Goal: Task Accomplishment & Management: Complete application form

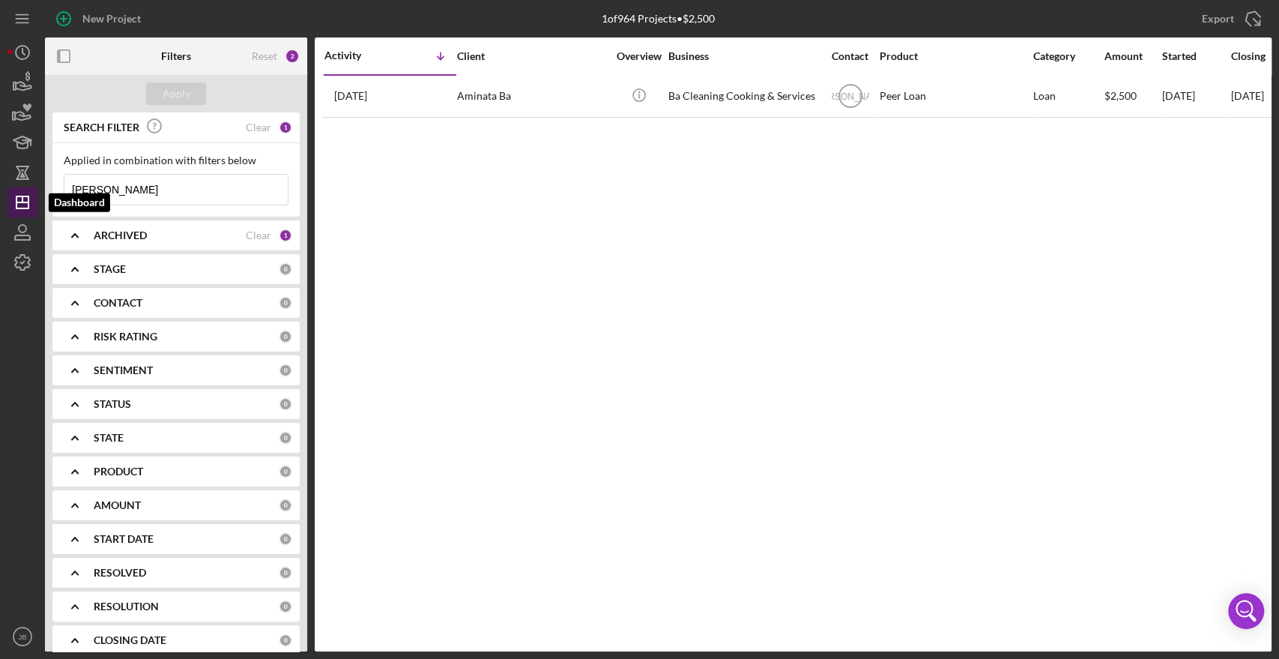
drag, startPoint x: 142, startPoint y: 190, endPoint x: 28, endPoint y: 190, distance: 113.9
click at [32, 196] on div "New Project 1 of 964 Projects • $2,500 [PERSON_NAME] Export Icon/Export Filters…" at bounding box center [639, 325] width 1264 height 651
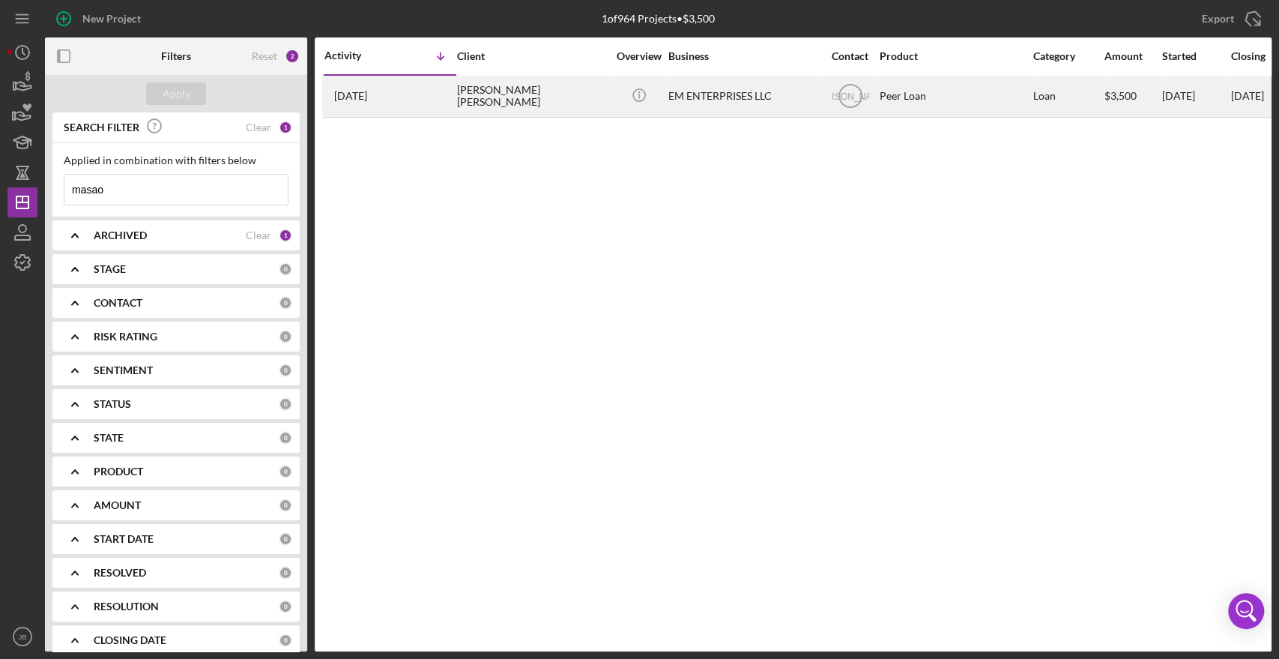
type input "masao"
click at [493, 99] on div "[PERSON_NAME] [PERSON_NAME]" at bounding box center [532, 96] width 150 height 40
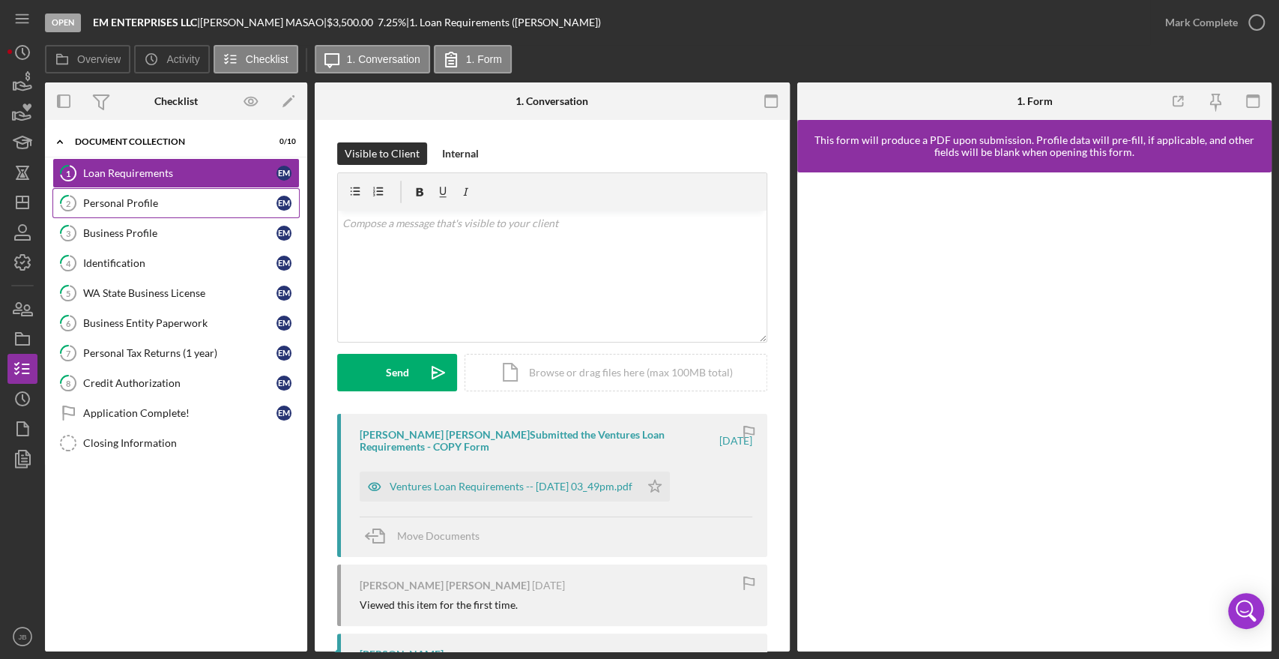
click at [134, 205] on div "Personal Profile" at bounding box center [179, 203] width 193 height 12
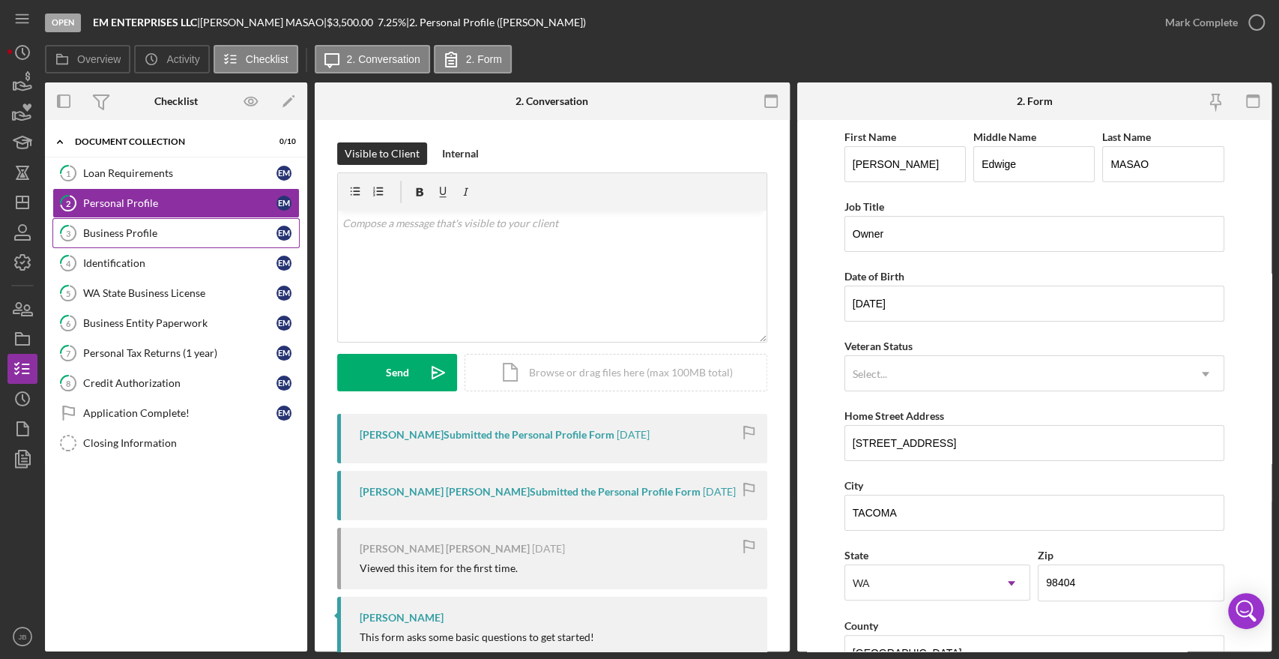
click at [142, 231] on div "Business Profile" at bounding box center [179, 233] width 193 height 12
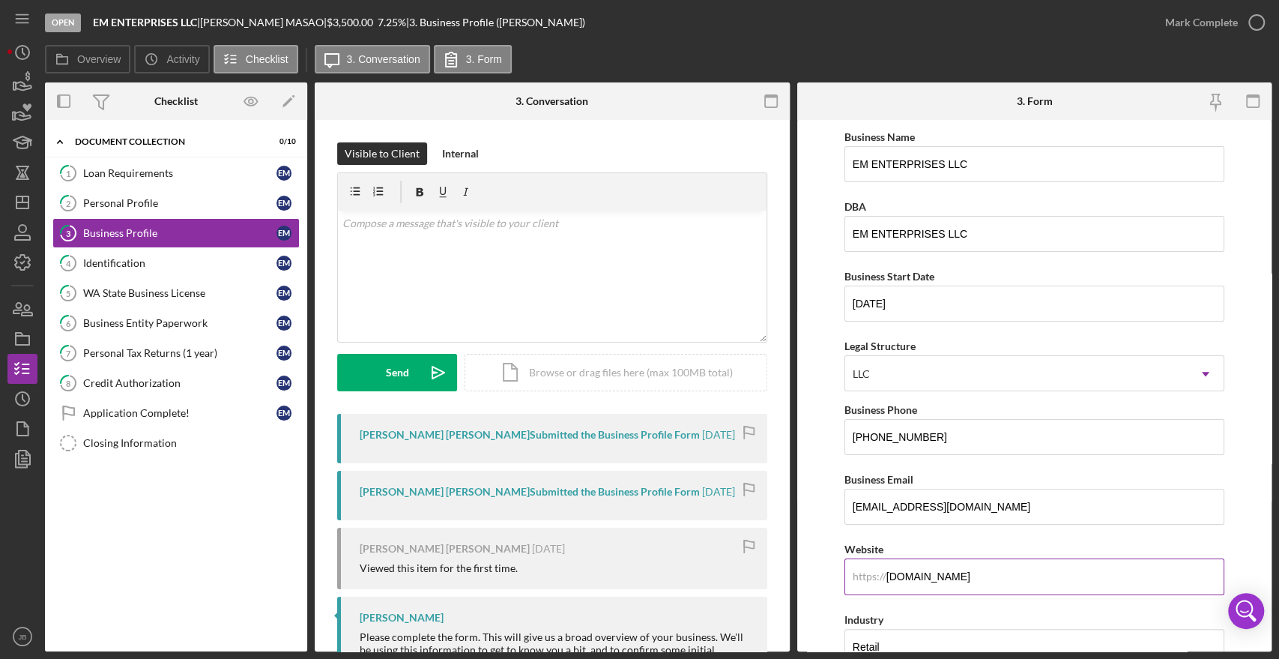
drag, startPoint x: 987, startPoint y: 572, endPoint x: 850, endPoint y: 572, distance: 136.4
click at [850, 572] on input "[DOMAIN_NAME]" at bounding box center [1034, 576] width 380 height 36
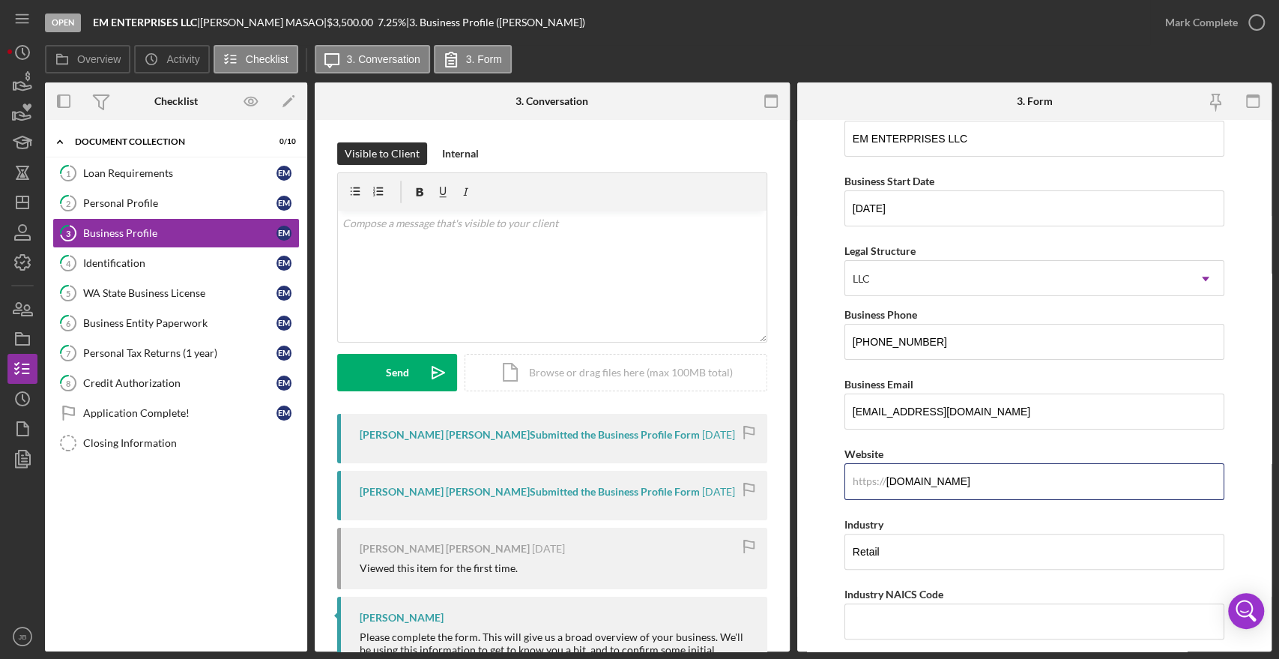
scroll to position [46, 0]
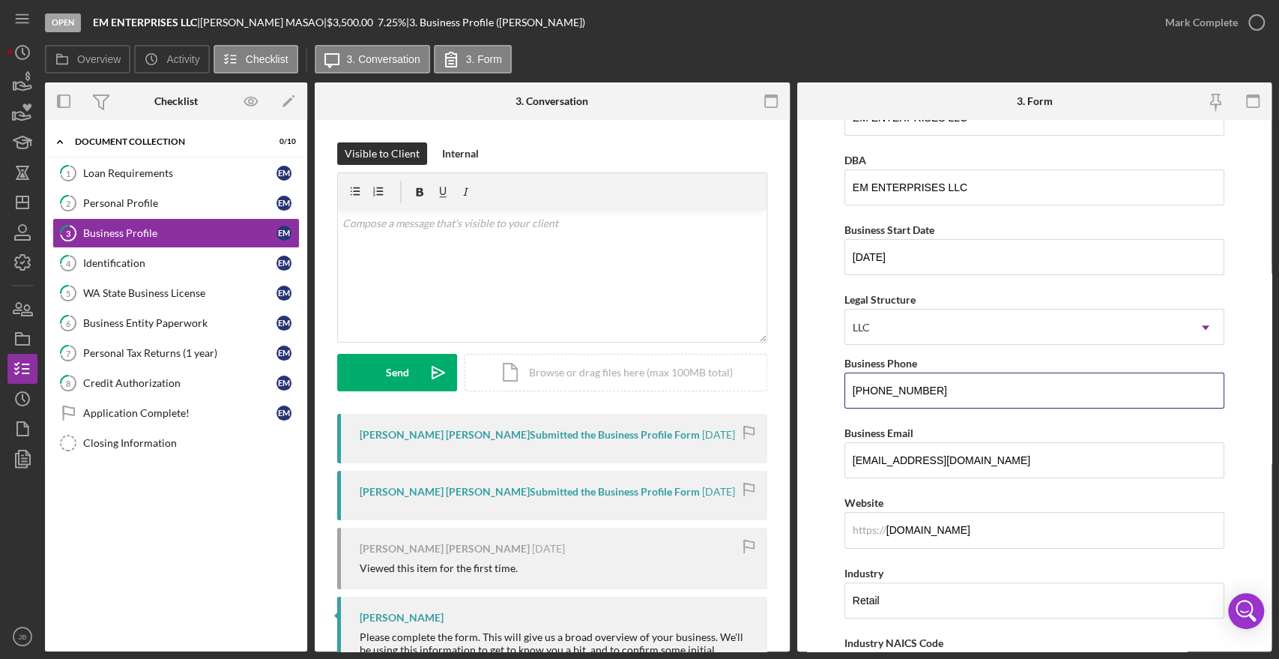
drag, startPoint x: 940, startPoint y: 386, endPoint x: 835, endPoint y: 381, distance: 105.0
click at [835, 381] on form "Business Name EM ENTERPRISES LLC DBA EM ENTERPRISES LLC Business Start Date [DA…" at bounding box center [1034, 385] width 475 height 531
click at [55, 139] on icon "Icon/Expander" at bounding box center [60, 142] width 30 height 30
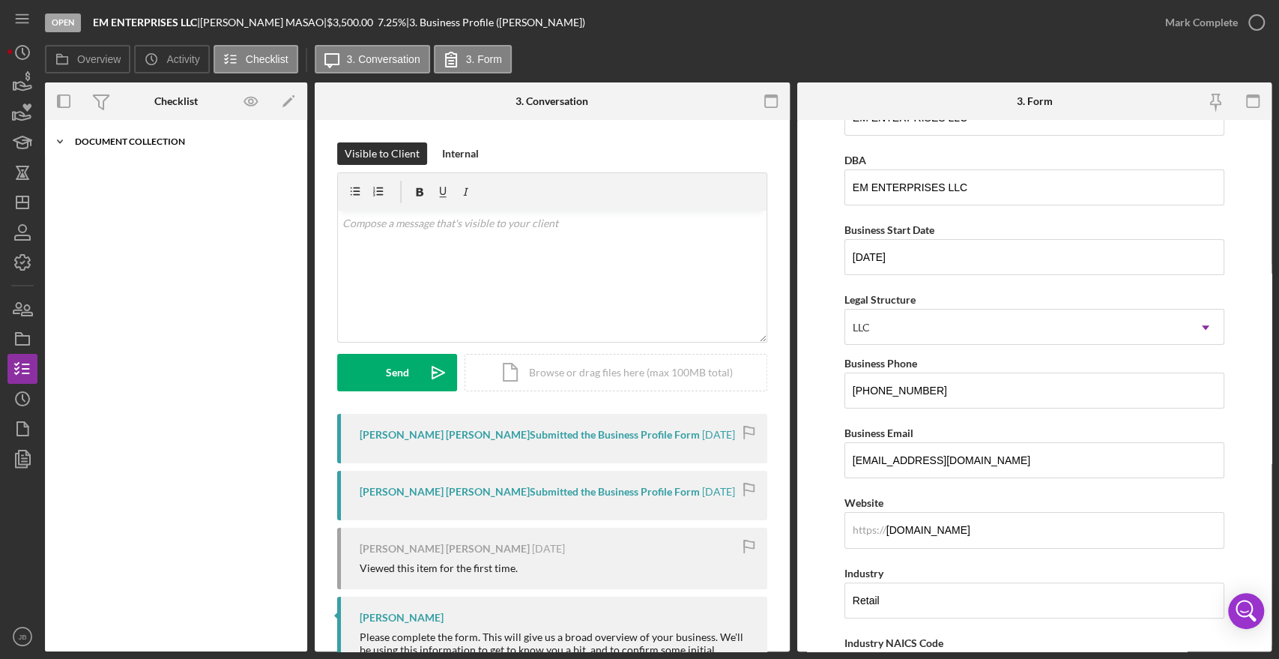
click at [64, 150] on icon "Icon/Expander" at bounding box center [60, 142] width 30 height 30
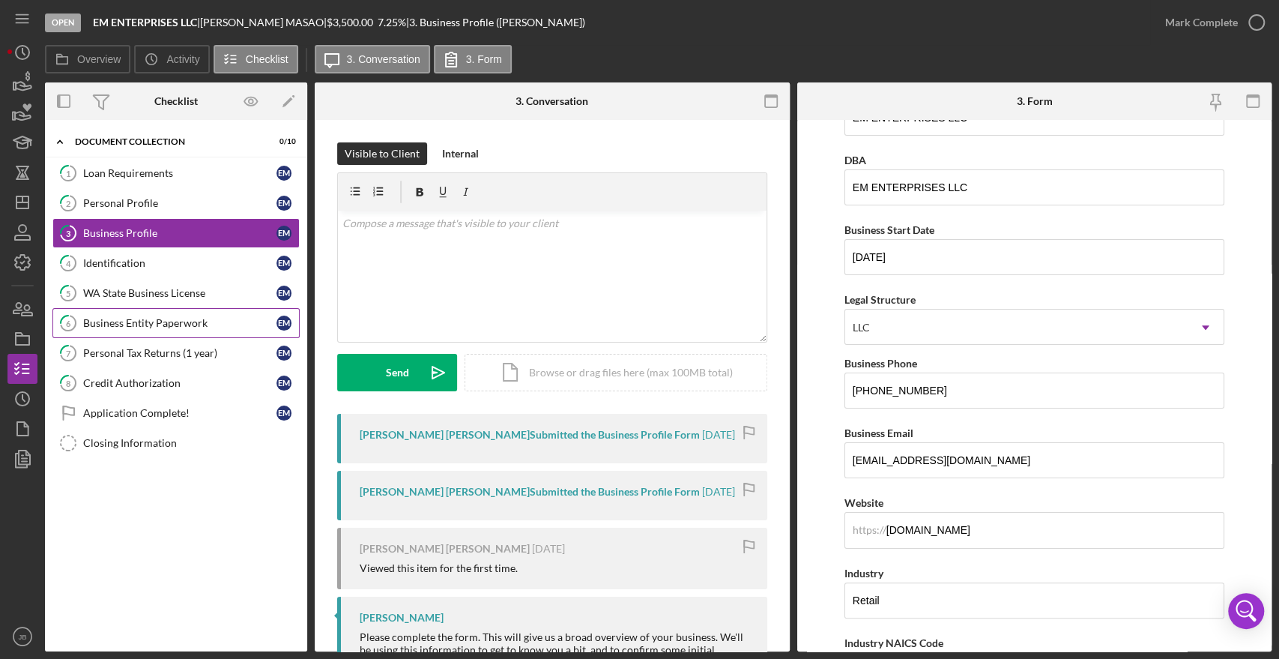
click at [167, 321] on div "Business Entity Paperwork" at bounding box center [179, 323] width 193 height 12
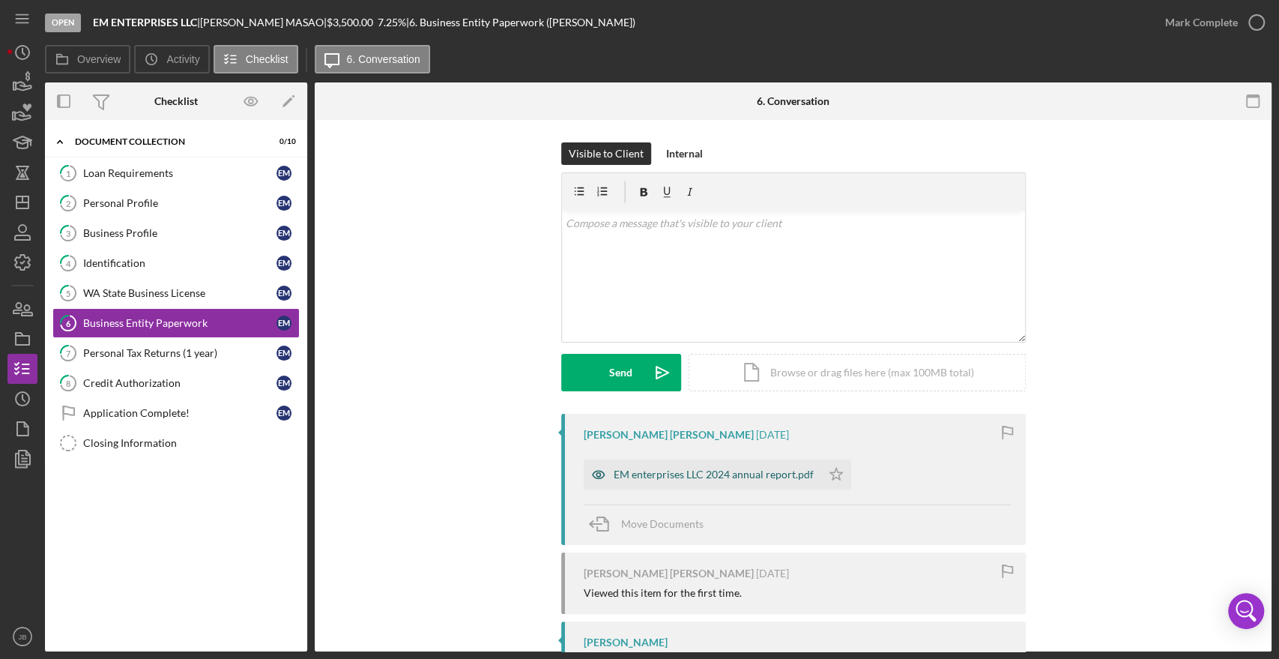
click at [701, 471] on div "EM enterprises LLC 2024 annual report.pdf" at bounding box center [714, 474] width 200 height 12
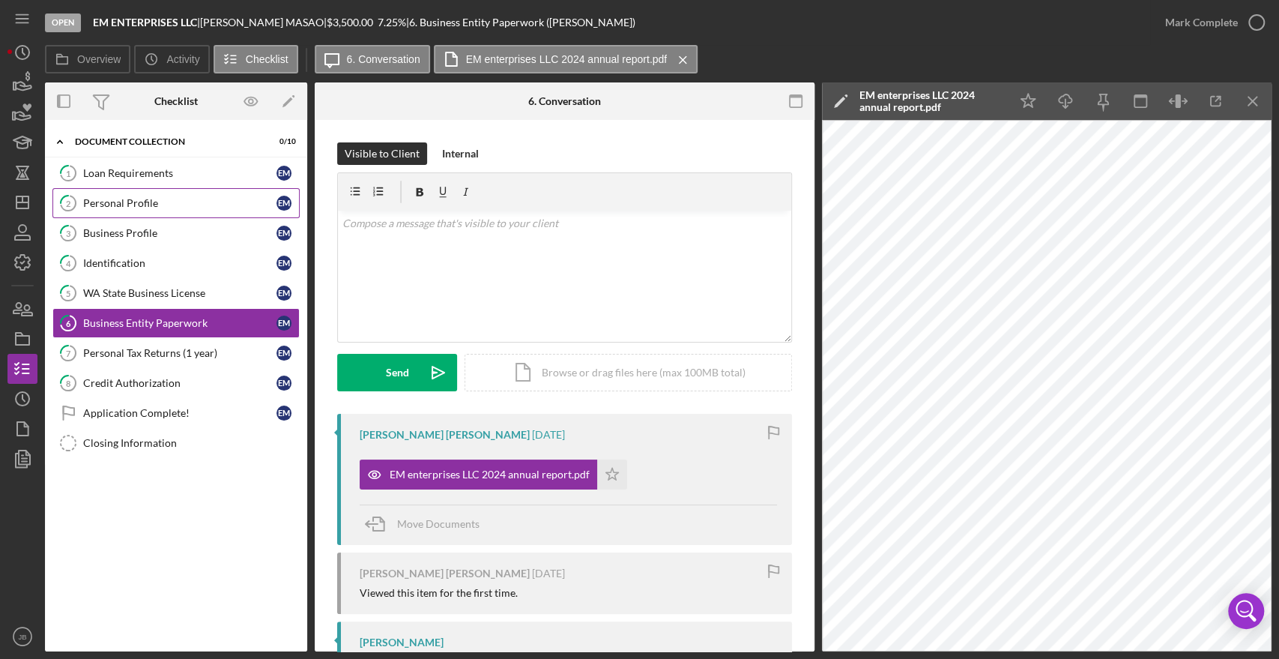
click at [138, 202] on div "Personal Profile" at bounding box center [179, 203] width 193 height 12
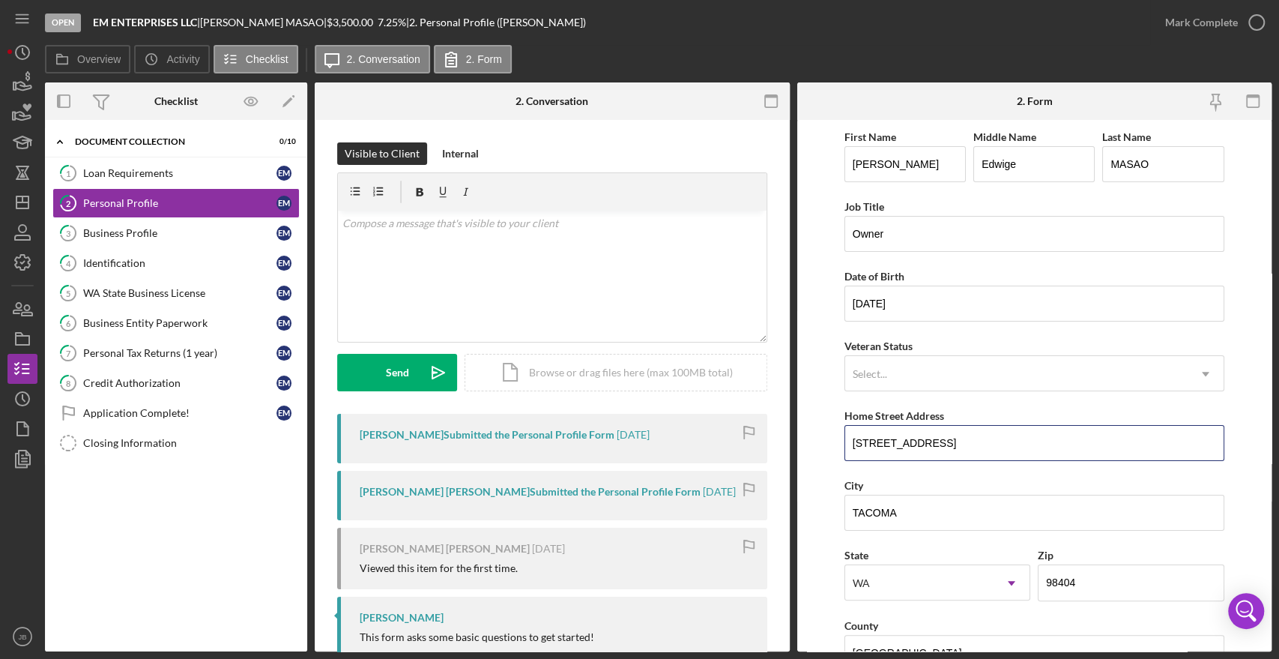
drag, startPoint x: 1024, startPoint y: 450, endPoint x: 835, endPoint y: 448, distance: 188.8
click at [835, 448] on form "First Name [PERSON_NAME] Middle Name [PERSON_NAME] Last Name [PERSON_NAME] Job …" at bounding box center [1034, 385] width 475 height 531
click at [162, 318] on div "Business Entity Paperwork" at bounding box center [179, 323] width 193 height 12
